Goal: Find specific page/section: Find specific page/section

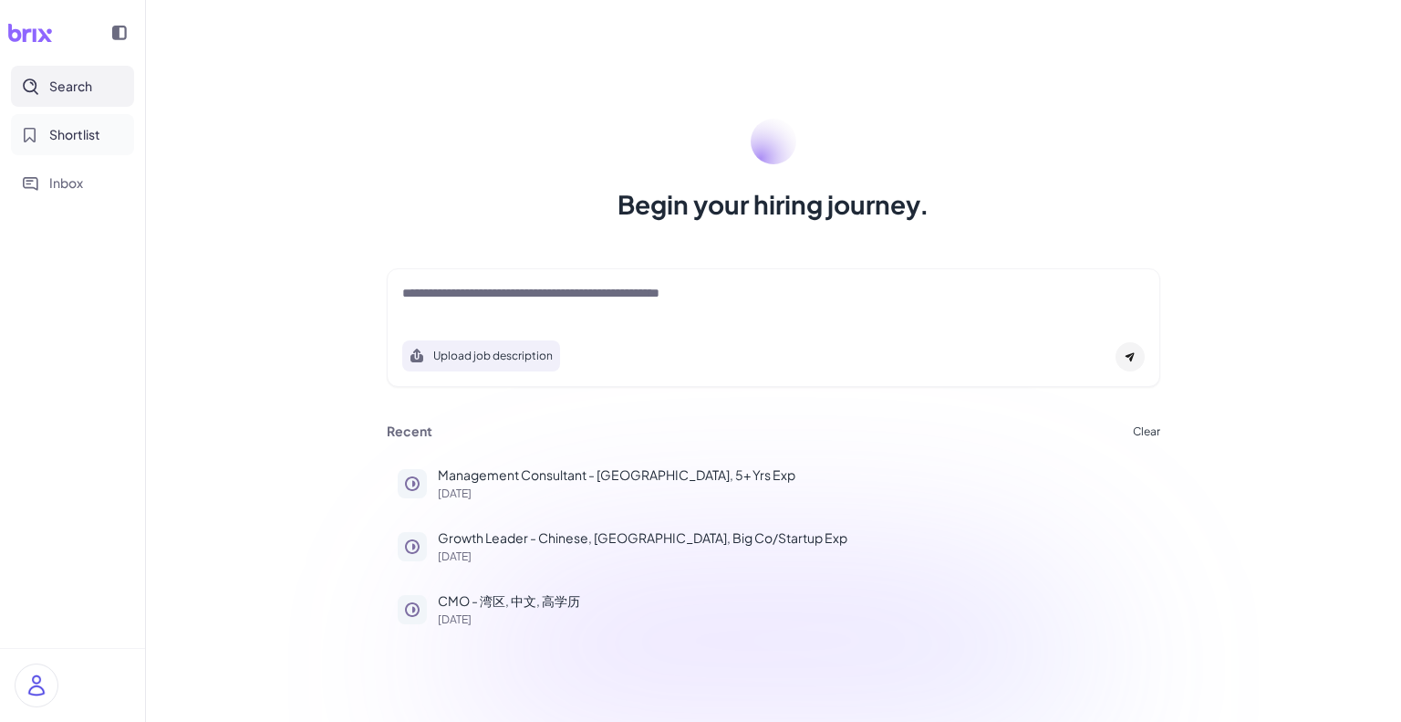
click at [83, 135] on span "Shortlist" at bounding box center [74, 134] width 51 height 19
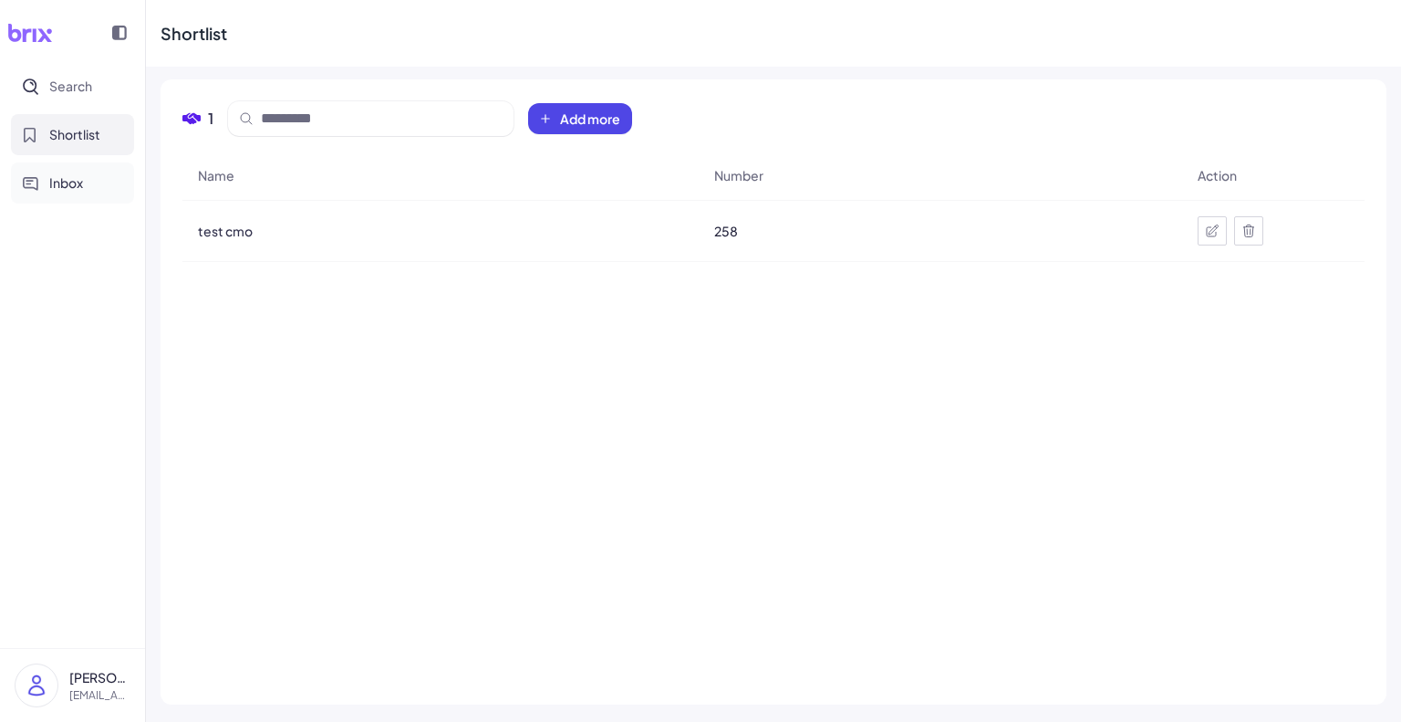
click at [78, 187] on span "Inbox" at bounding box center [66, 182] width 34 height 19
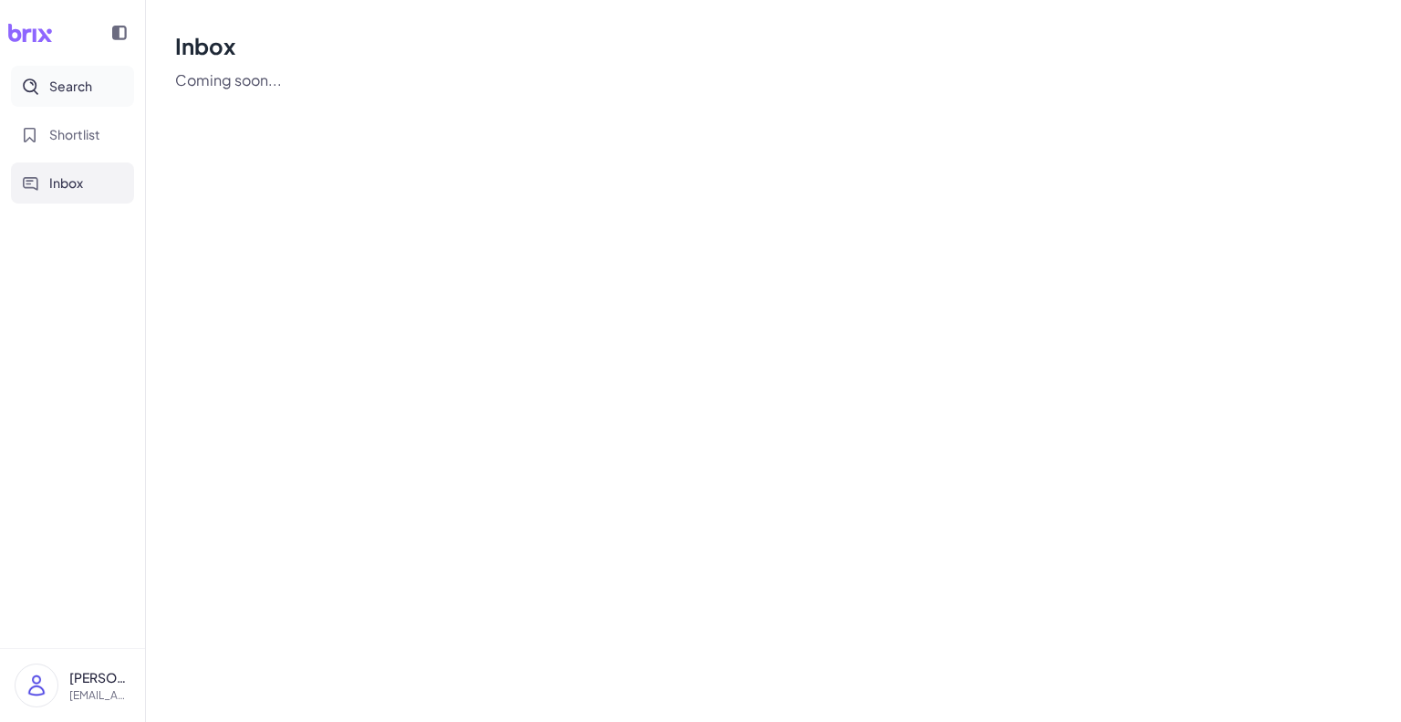
click at [68, 85] on span "Search" at bounding box center [70, 86] width 43 height 19
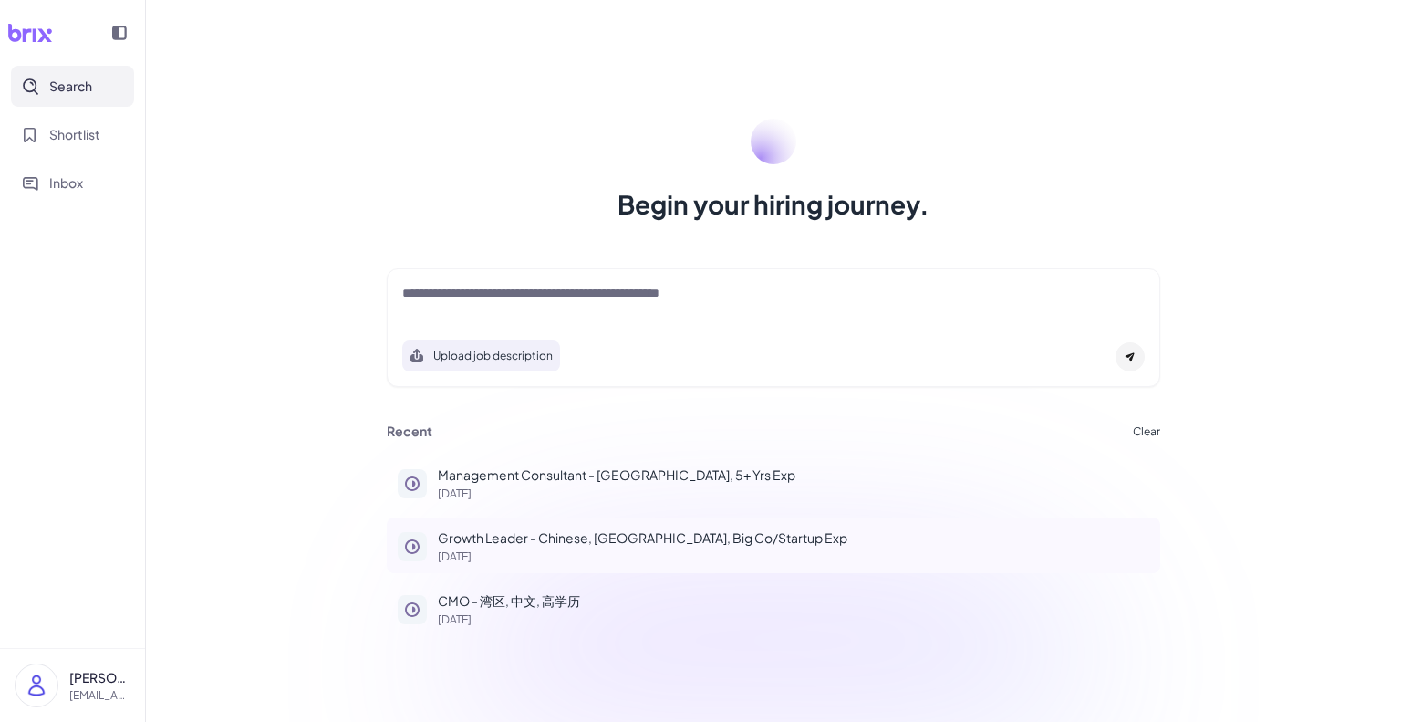
click at [506, 546] on p "Growth Leader - Chinese, [GEOGRAPHIC_DATA], Big Co/Startup Exp" at bounding box center [794, 537] width 712 height 19
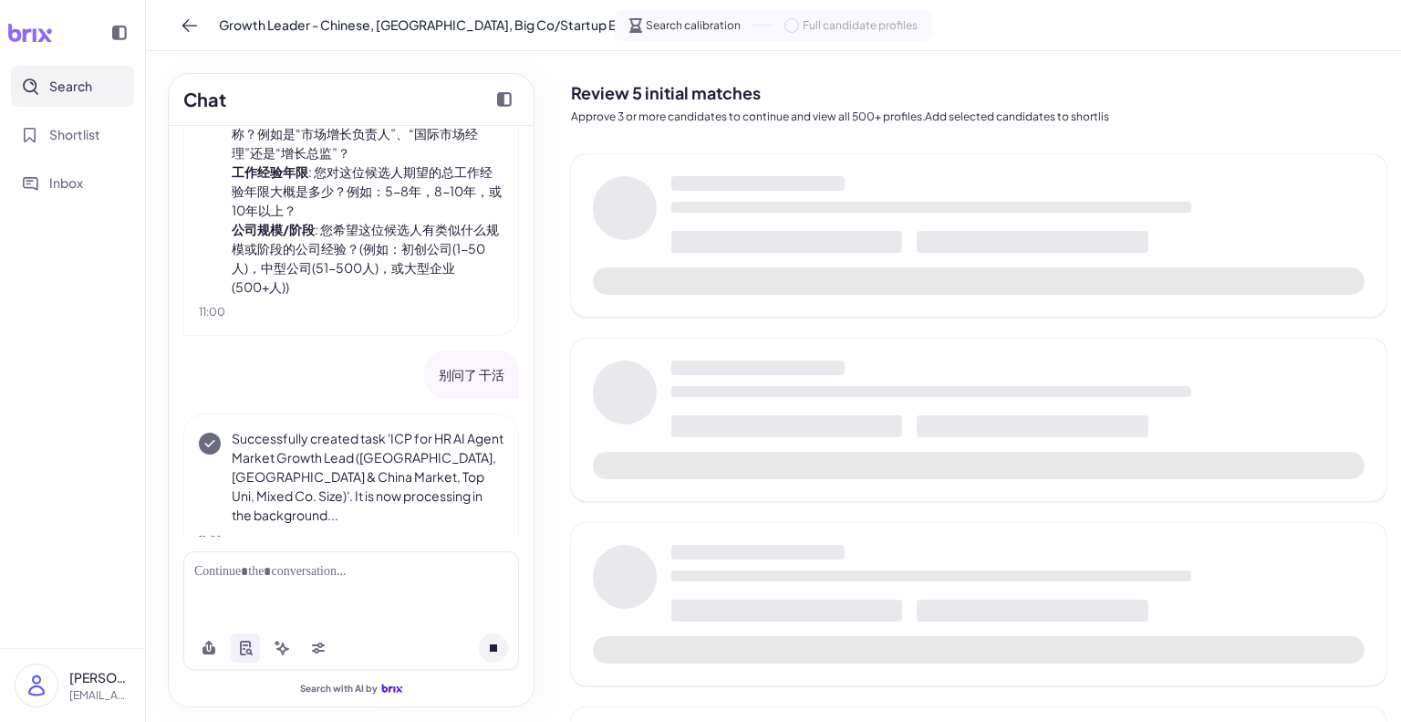
scroll to position [3304, 0]
click at [184, 17] on icon at bounding box center [190, 25] width 18 height 18
